Goal: Transaction & Acquisition: Purchase product/service

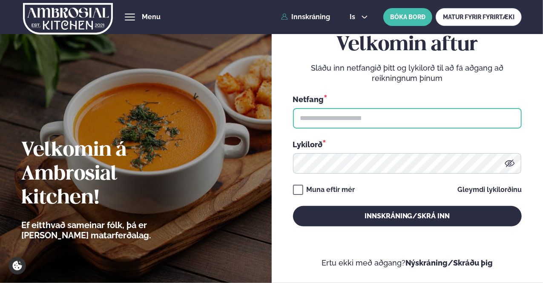
click at [400, 121] on input "text" at bounding box center [407, 118] width 229 height 20
type input "**********"
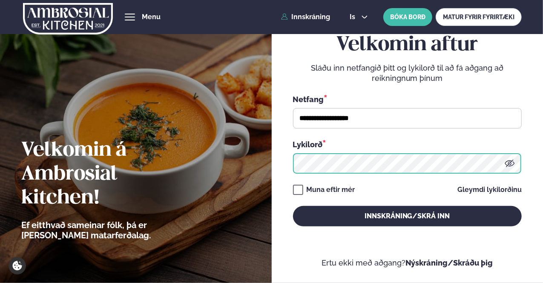
click at [293, 206] on button "Innskráning/Skrá inn" at bounding box center [407, 216] width 229 height 20
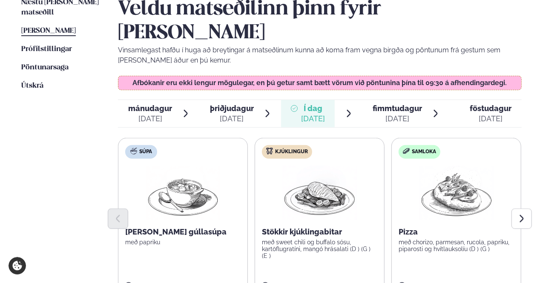
scroll to position [256, 0]
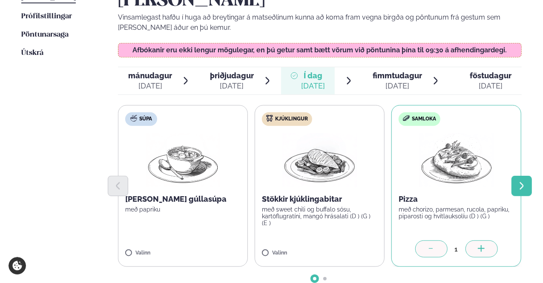
click at [521, 182] on icon "Next slide" at bounding box center [521, 186] width 9 height 9
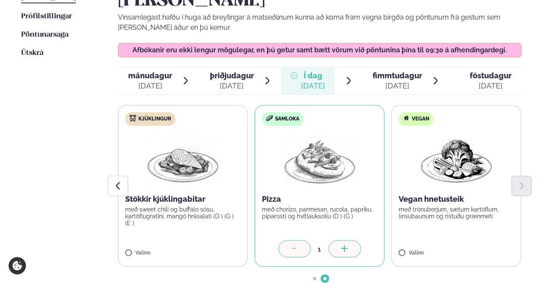
click at [400, 71] on span "fimmtudagur" at bounding box center [397, 75] width 49 height 9
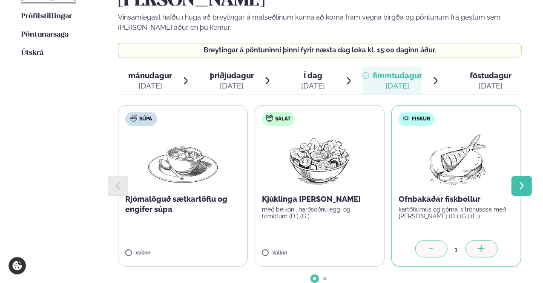
click at [525, 182] on icon "Next slide" at bounding box center [521, 186] width 9 height 9
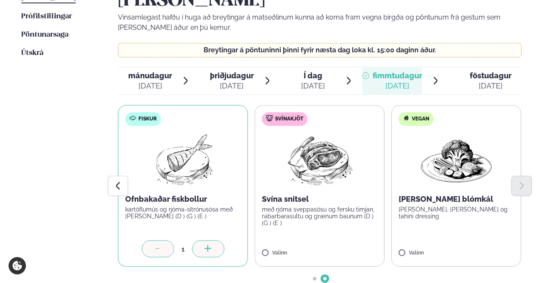
click at [498, 71] on span "föstudagur" at bounding box center [491, 75] width 42 height 9
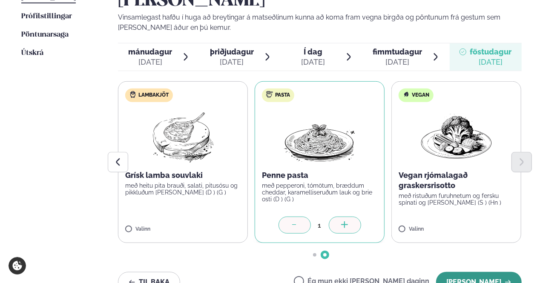
click at [474, 272] on button "[PERSON_NAME]" at bounding box center [479, 282] width 86 height 20
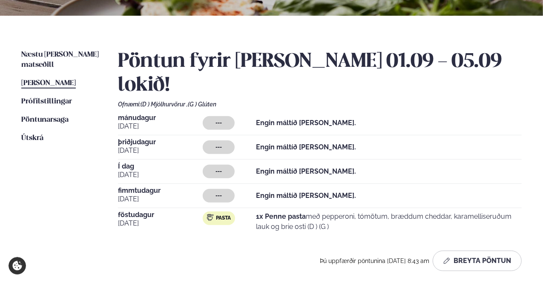
scroll to position [213, 0]
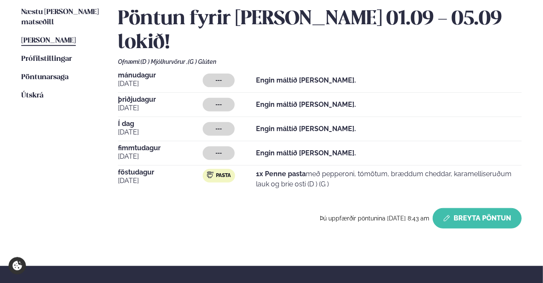
click at [486, 208] on button "Breyta Pöntun" at bounding box center [477, 218] width 89 height 20
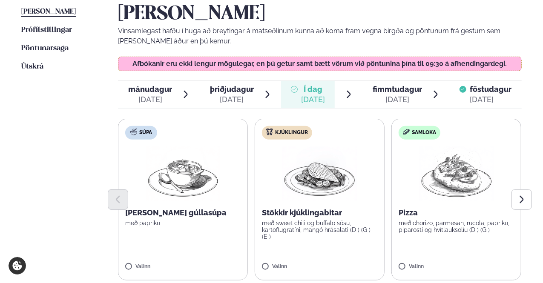
scroll to position [256, 0]
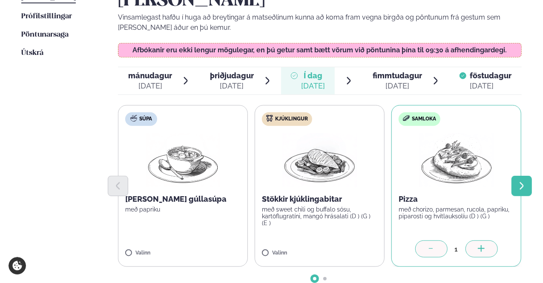
click at [518, 182] on icon "Next slide" at bounding box center [521, 186] width 9 height 9
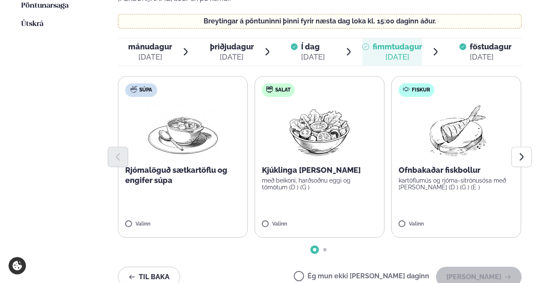
scroll to position [298, 0]
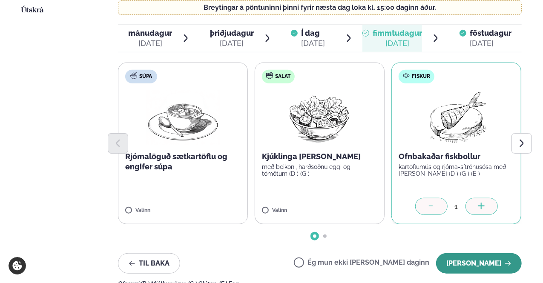
click at [487, 254] on button "[PERSON_NAME]" at bounding box center [479, 264] width 86 height 20
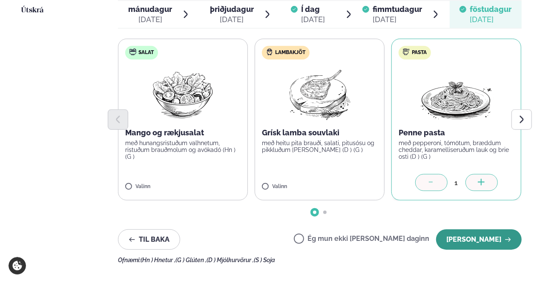
click at [482, 230] on button "[PERSON_NAME]" at bounding box center [479, 240] width 86 height 20
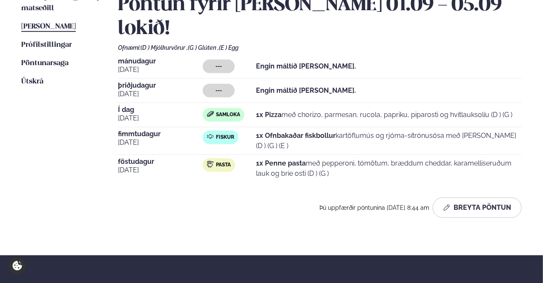
scroll to position [256, 0]
